Goal: Information Seeking & Learning: Check status

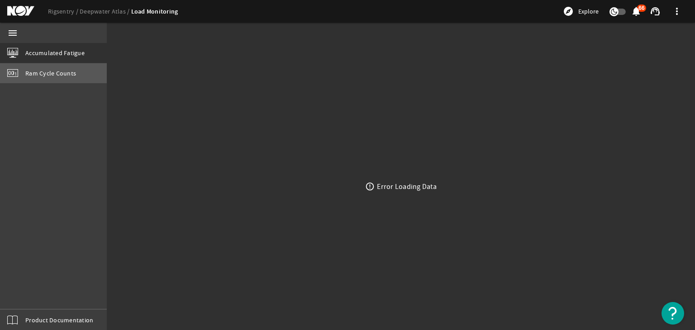
click at [99, 67] on link "Ram Cycle Counts" at bounding box center [53, 73] width 107 height 20
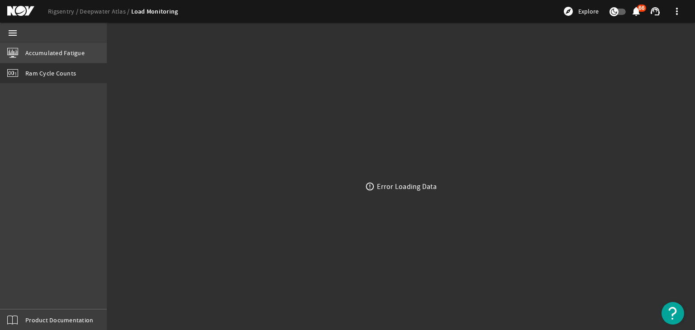
click at [70, 53] on span "Accumulated Fatigue" at bounding box center [54, 52] width 59 height 9
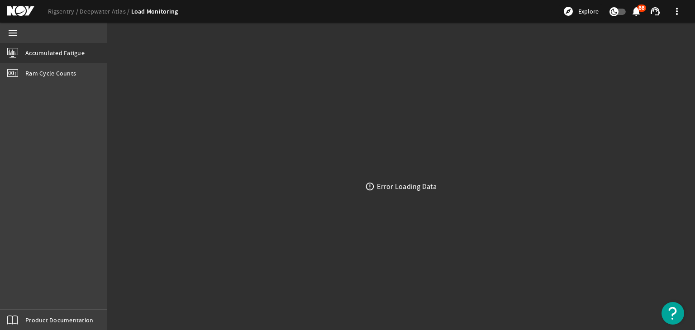
click at [248, 200] on div "error_outline Error Loading Data" at bounding box center [401, 186] width 589 height 287
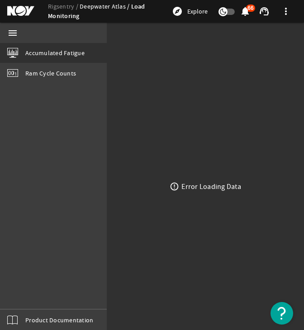
click at [104, 8] on link "Deepwater Atlas" at bounding box center [106, 6] width 52 height 8
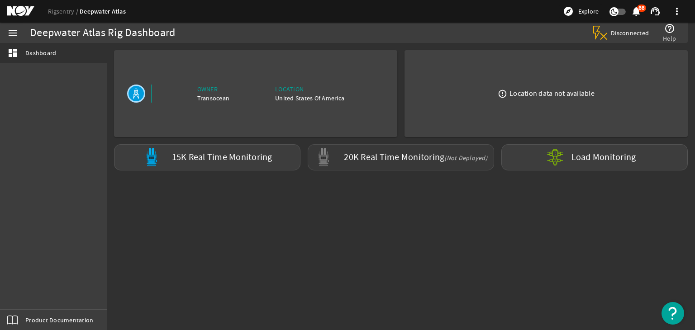
click at [297, 167] on div "20K Real Time Monitoring (Not Deployed)" at bounding box center [401, 157] width 187 height 26
click at [259, 164] on div "15K Real Time Monitoring" at bounding box center [207, 157] width 187 height 26
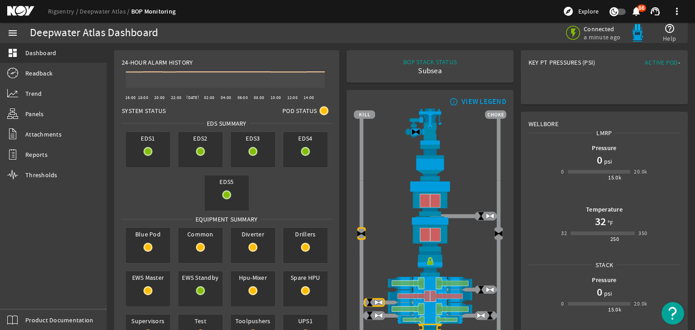
click at [98, 15] on ds-header-breadcrumb "Rigsentry Deepwater Atlas BOP Monitoring" at bounding box center [112, 12] width 128 height 10
click at [98, 13] on link "Deepwater Atlas" at bounding box center [106, 11] width 52 height 8
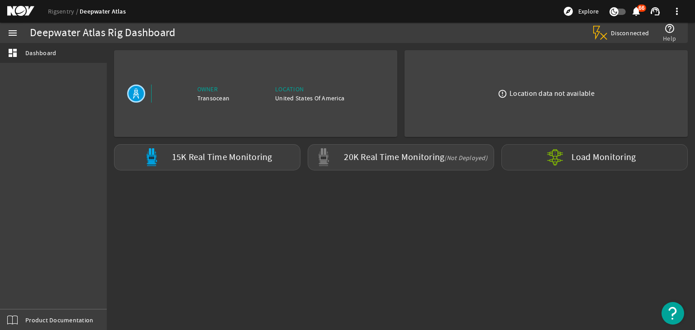
click at [297, 169] on mat-icon at bounding box center [562, 157] width 33 height 33
